Goal: Check status: Check status

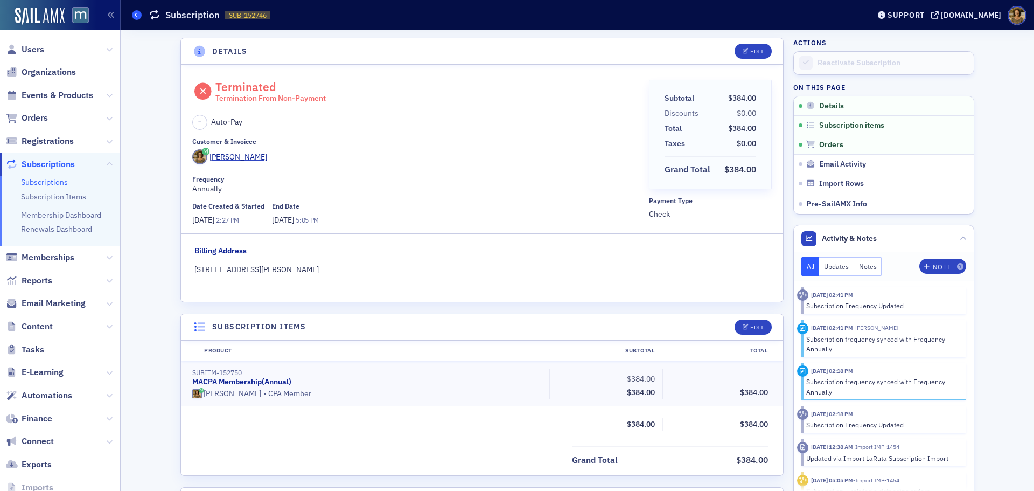
click at [134, 16] on span at bounding box center [137, 15] width 10 height 10
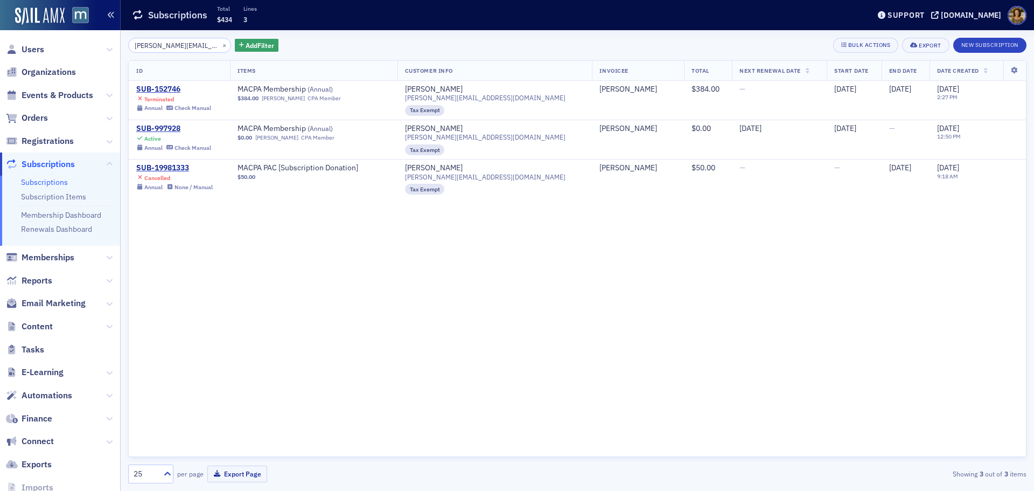
type input "lauras@macpa.org"
